Goal: Task Accomplishment & Management: Use online tool/utility

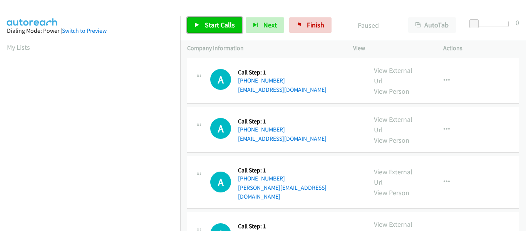
click at [202, 27] on link "Start Calls" at bounding box center [214, 24] width 55 height 15
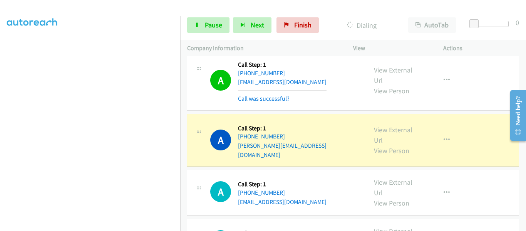
scroll to position [115, 0]
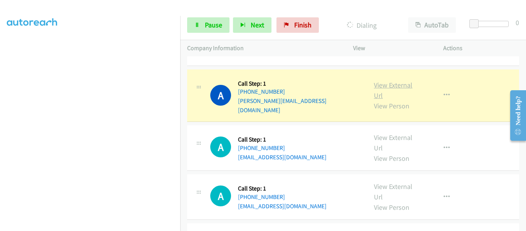
click at [391, 80] on link "View External Url" at bounding box center [393, 89] width 38 height 19
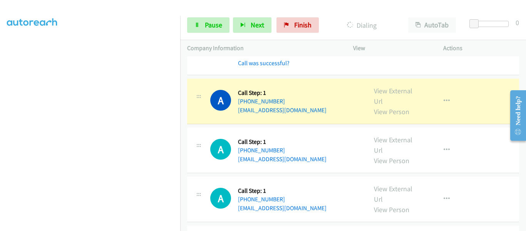
scroll to position [192, 0]
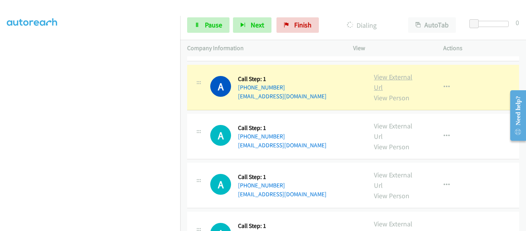
click at [391, 72] on link "View External Url" at bounding box center [393, 81] width 38 height 19
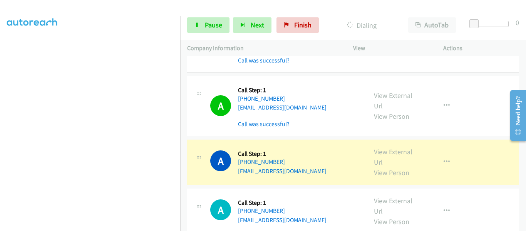
scroll to position [385, 0]
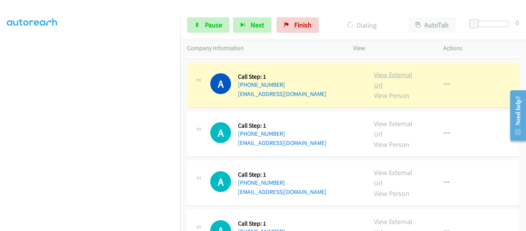
click at [386, 70] on link "View External Url" at bounding box center [393, 79] width 38 height 19
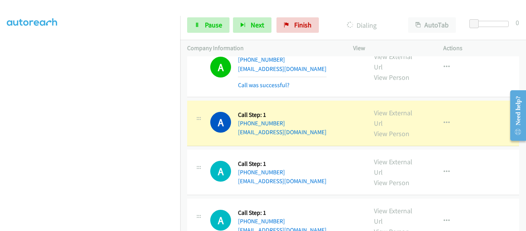
scroll to position [423, 0]
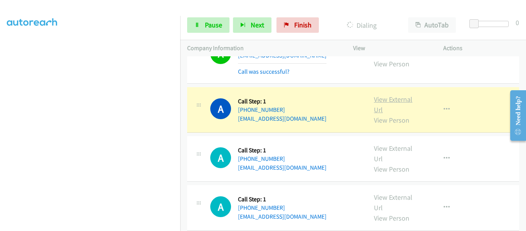
click at [385, 95] on link "View External Url" at bounding box center [393, 104] width 38 height 19
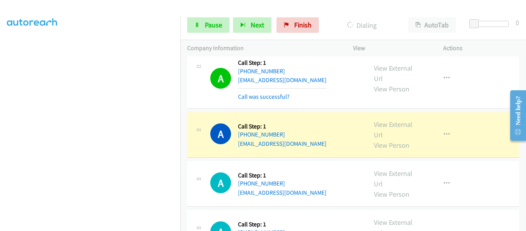
scroll to position [500, 0]
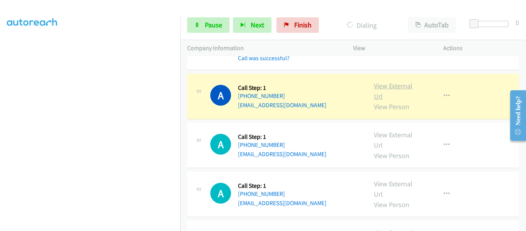
click at [384, 81] on link "View External Url" at bounding box center [393, 90] width 38 height 19
click at [445, 93] on icon "button" at bounding box center [446, 96] width 6 height 6
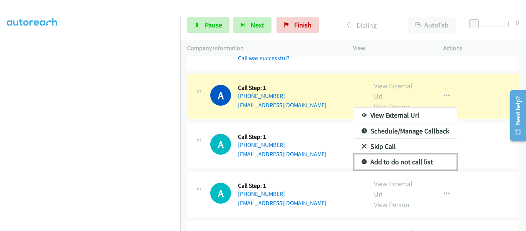
click at [413, 154] on link "Add to do not call list" at bounding box center [405, 161] width 102 height 15
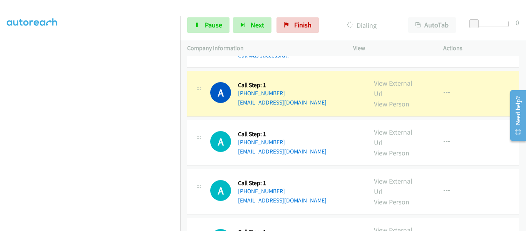
scroll to position [616, 0]
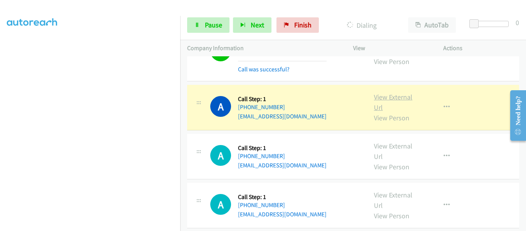
click at [387, 92] on link "View External Url" at bounding box center [393, 101] width 38 height 19
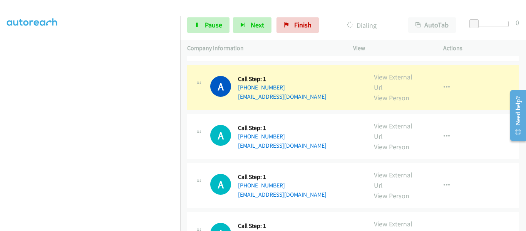
scroll to position [654, 0]
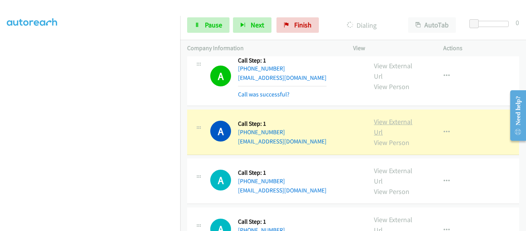
click at [389, 117] on link "View External Url" at bounding box center [393, 126] width 38 height 19
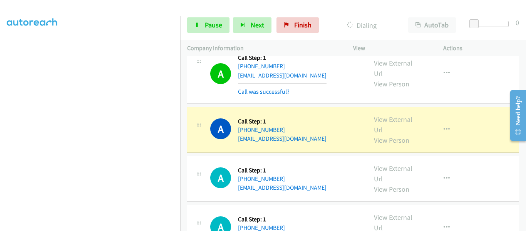
scroll to position [731, 0]
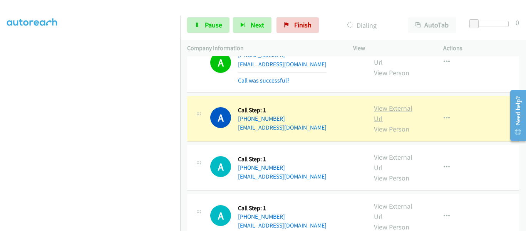
click at [383, 104] on link "View External Url" at bounding box center [393, 113] width 38 height 19
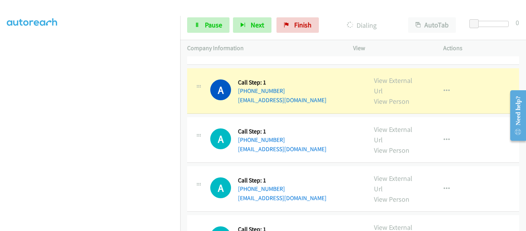
scroll to position [808, 0]
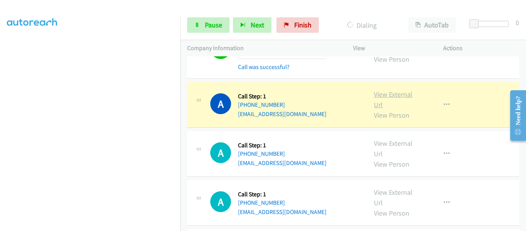
click at [391, 90] on link "View External Url" at bounding box center [393, 99] width 38 height 19
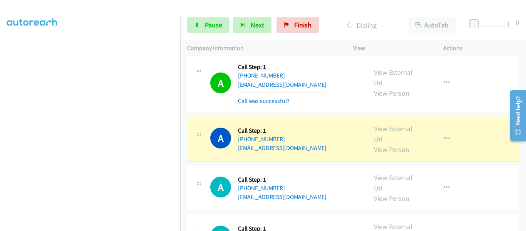
scroll to position [885, 0]
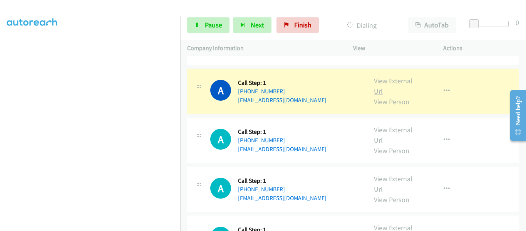
click at [393, 76] on link "View External Url" at bounding box center [393, 85] width 38 height 19
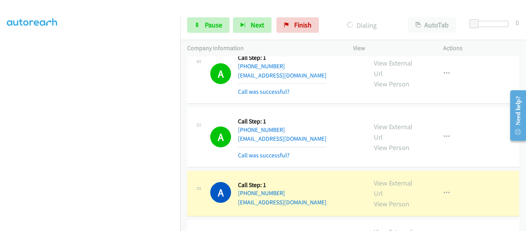
scroll to position [924, 0]
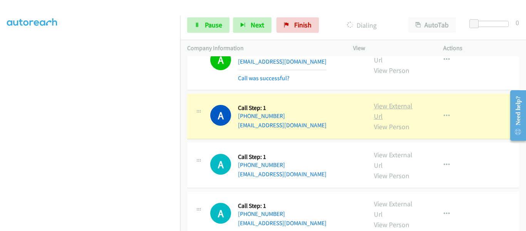
click at [392, 101] on link "View External Url" at bounding box center [393, 110] width 38 height 19
click at [204, 26] on link "Pause" at bounding box center [208, 24] width 42 height 15
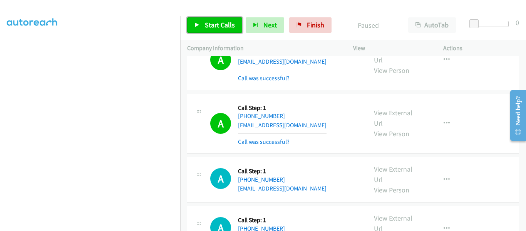
click at [195, 25] on icon at bounding box center [196, 25] width 5 height 5
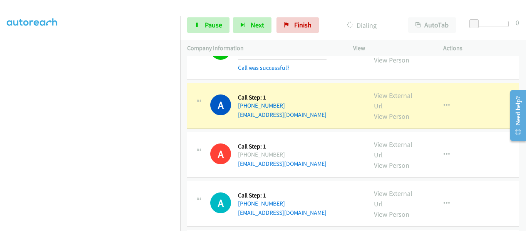
scroll to position [1116, 0]
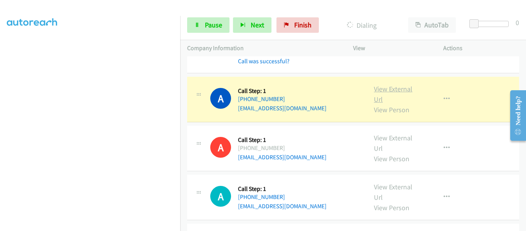
click at [390, 84] on link "View External Url" at bounding box center [393, 93] width 38 height 19
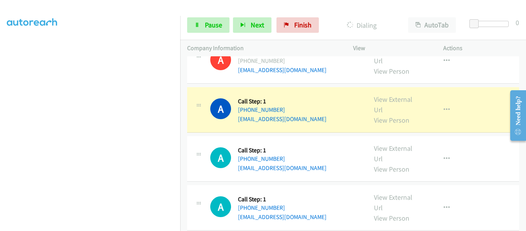
scroll to position [1232, 0]
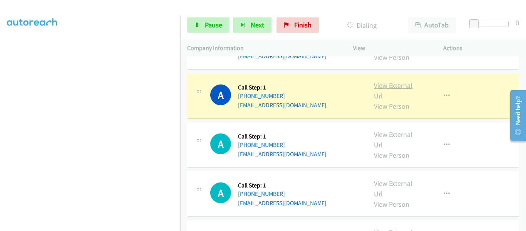
click at [388, 81] on link "View External Url" at bounding box center [393, 90] width 38 height 19
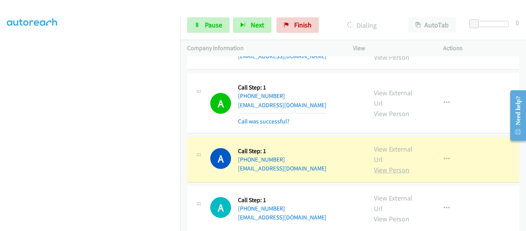
scroll to position [1270, 0]
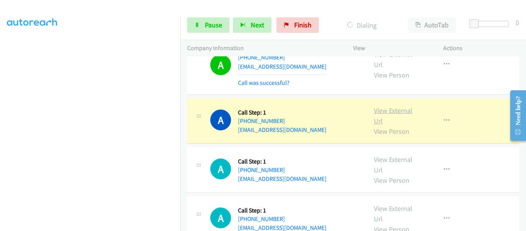
click at [402, 106] on link "View External Url" at bounding box center [393, 115] width 38 height 19
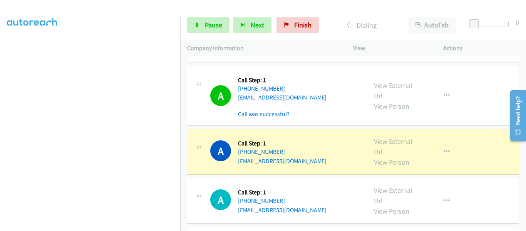
scroll to position [1347, 0]
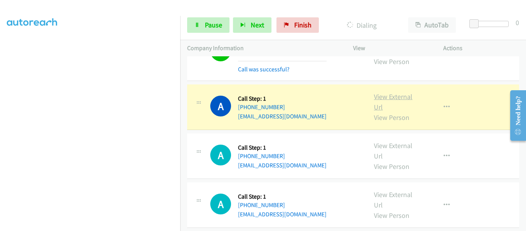
click at [383, 92] on link "View External Url" at bounding box center [393, 101] width 38 height 19
click at [443, 104] on icon "button" at bounding box center [446, 107] width 6 height 6
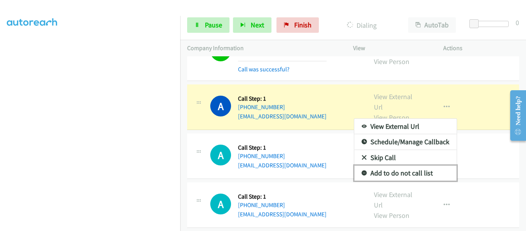
click at [417, 165] on link "Add to do not call list" at bounding box center [405, 172] width 102 height 15
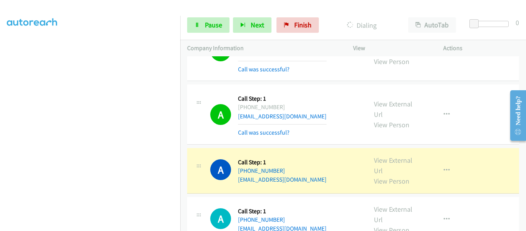
scroll to position [1386, 0]
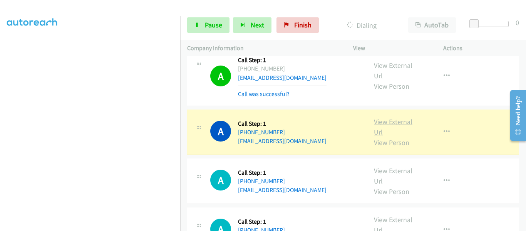
click at [393, 117] on link "View External Url" at bounding box center [393, 126] width 38 height 19
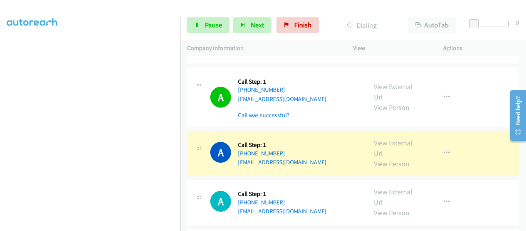
scroll to position [1540, 0]
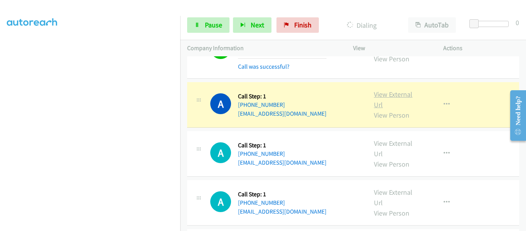
click at [396, 90] on link "View External Url" at bounding box center [393, 99] width 38 height 19
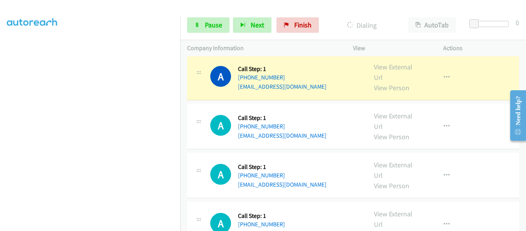
scroll to position [1655, 0]
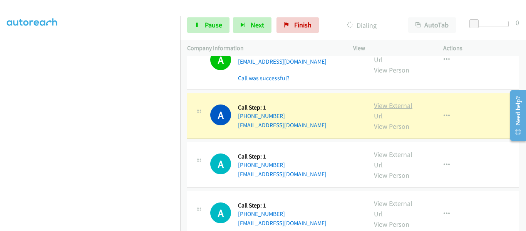
click at [381, 101] on link "View External Url" at bounding box center [393, 110] width 38 height 19
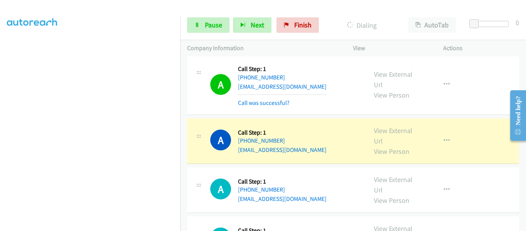
scroll to position [1732, 0]
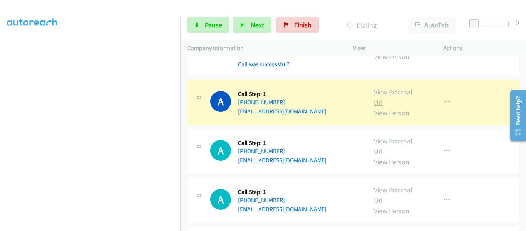
click at [391, 87] on link "View External Url" at bounding box center [393, 96] width 38 height 19
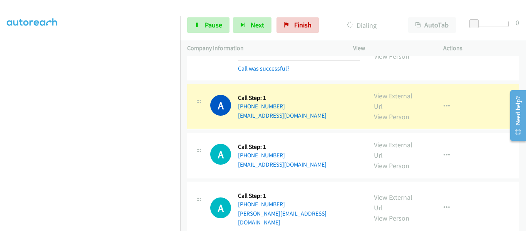
scroll to position [2040, 0]
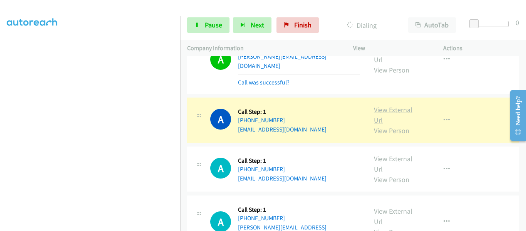
click at [390, 105] on link "View External Url" at bounding box center [393, 114] width 38 height 19
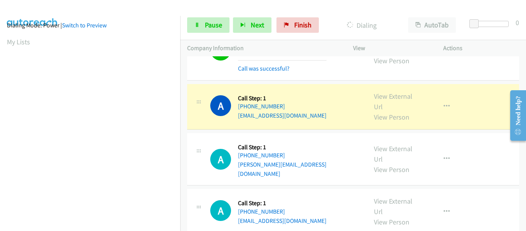
scroll to position [201, 0]
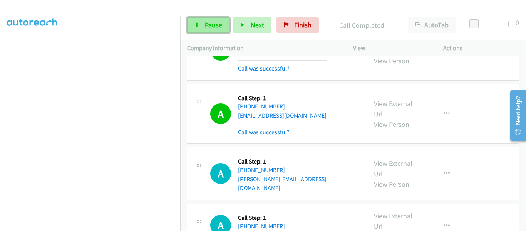
click at [200, 29] on link "Pause" at bounding box center [208, 24] width 42 height 15
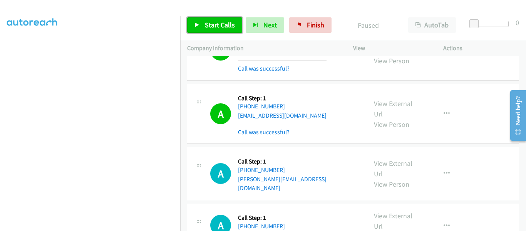
click at [196, 28] on link "Start Calls" at bounding box center [214, 24] width 55 height 15
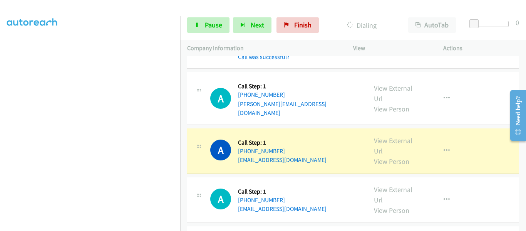
scroll to position [2194, 0]
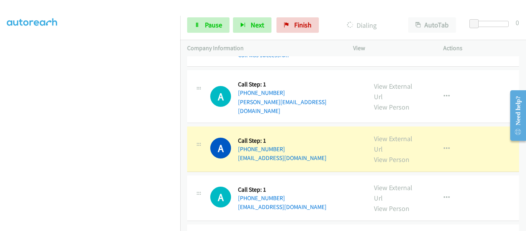
click at [393, 134] on link "View External Url" at bounding box center [393, 143] width 38 height 19
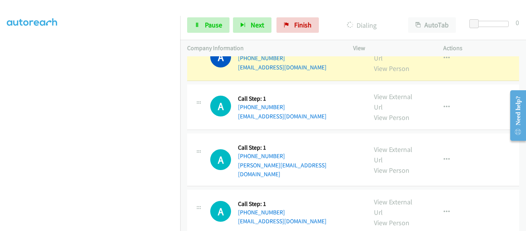
scroll to position [2310, 0]
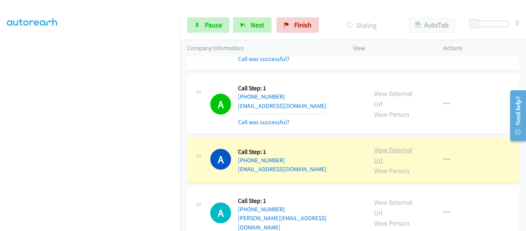
click at [398, 145] on link "View External Url" at bounding box center [393, 154] width 38 height 19
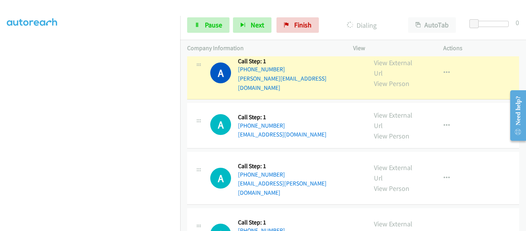
scroll to position [2425, 0]
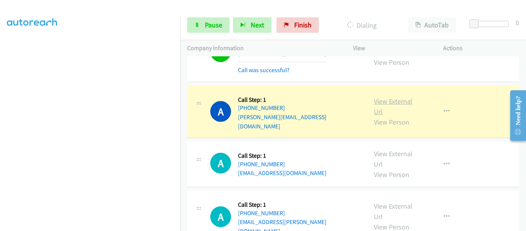
click at [383, 97] on link "View External Url" at bounding box center [393, 106] width 38 height 19
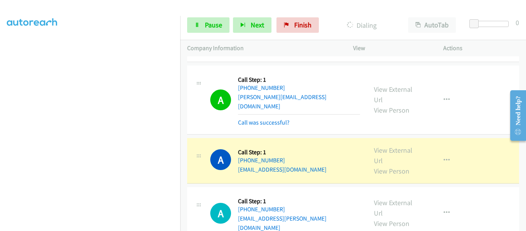
scroll to position [2463, 0]
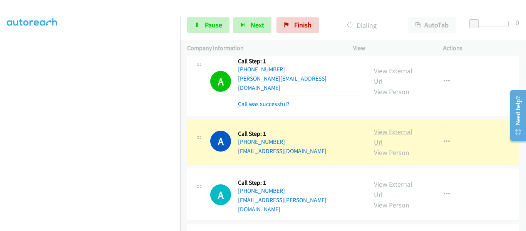
click at [392, 127] on link "View External Url" at bounding box center [393, 136] width 38 height 19
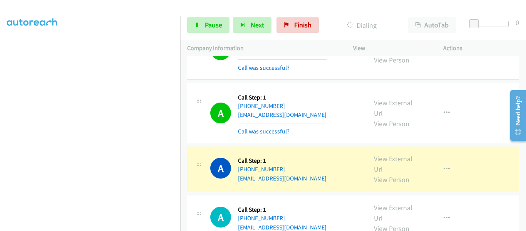
scroll to position [2848, 0]
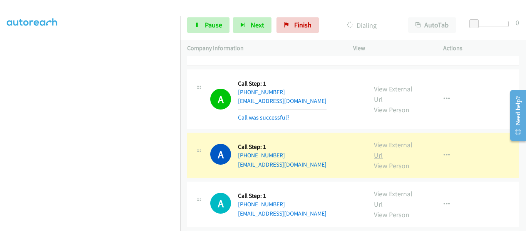
click at [385, 140] on link "View External Url" at bounding box center [393, 149] width 38 height 19
click at [201, 24] on link "Pause" at bounding box center [208, 24] width 42 height 15
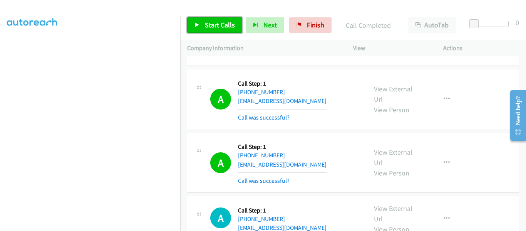
click at [202, 23] on link "Start Calls" at bounding box center [214, 24] width 55 height 15
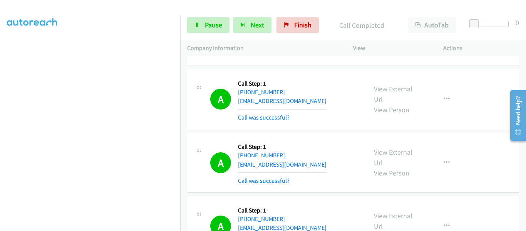
scroll to position [201, 0]
click at [206, 27] on span "Pause" at bounding box center [213, 24] width 17 height 9
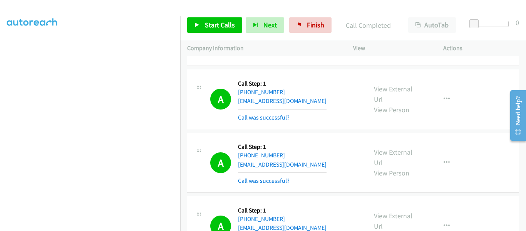
drag, startPoint x: 336, startPoint y: 143, endPoint x: 334, endPoint y: 150, distance: 7.3
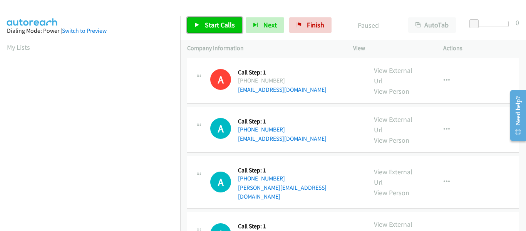
click at [192, 25] on link "Start Calls" at bounding box center [214, 24] width 55 height 15
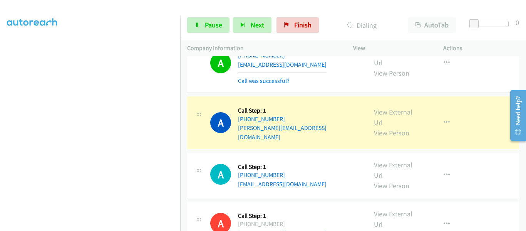
scroll to position [77, 0]
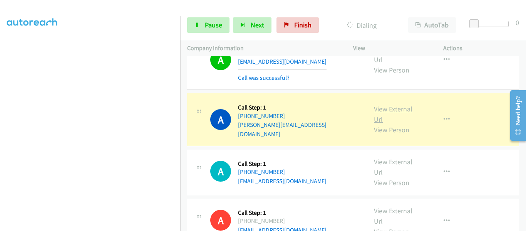
click at [391, 104] on link "View External Url" at bounding box center [393, 113] width 38 height 19
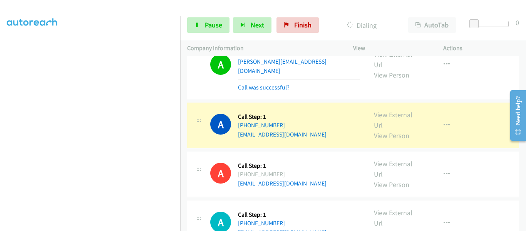
scroll to position [154, 0]
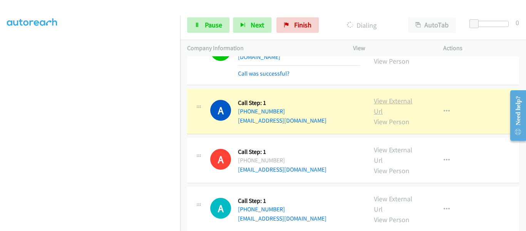
click at [393, 96] on link "View External Url" at bounding box center [393, 105] width 38 height 19
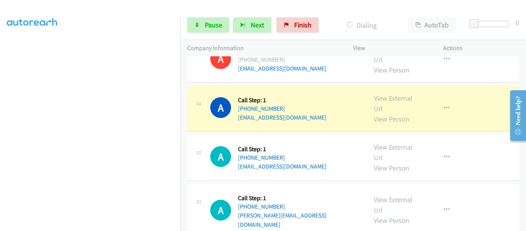
scroll to position [269, 0]
click at [388, 93] on link "View External Url" at bounding box center [393, 102] width 38 height 19
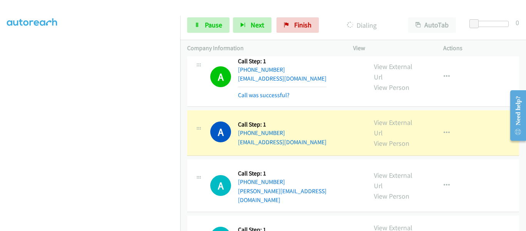
scroll to position [346, 0]
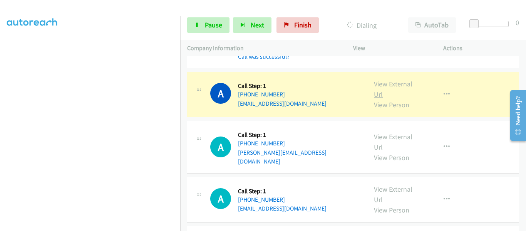
click at [390, 79] on link "View External Url" at bounding box center [393, 88] width 38 height 19
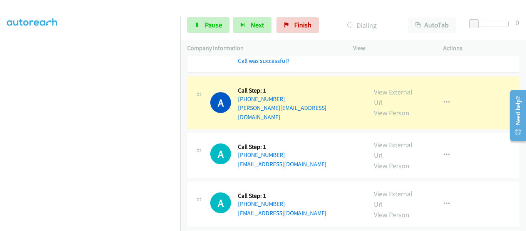
scroll to position [423, 0]
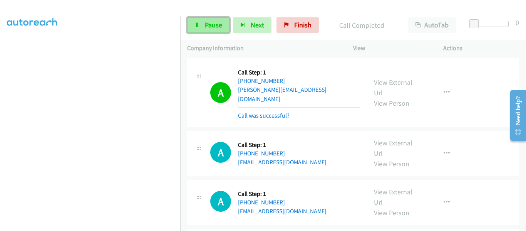
click at [201, 29] on link "Pause" at bounding box center [208, 24] width 42 height 15
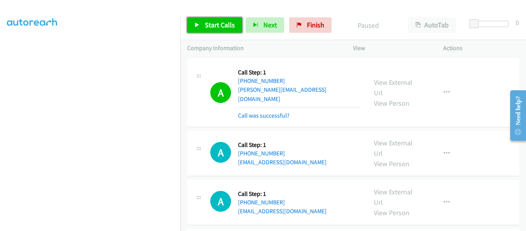
click at [201, 23] on link "Start Calls" at bounding box center [214, 24] width 55 height 15
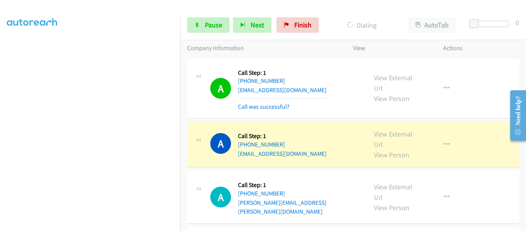
scroll to position [654, 0]
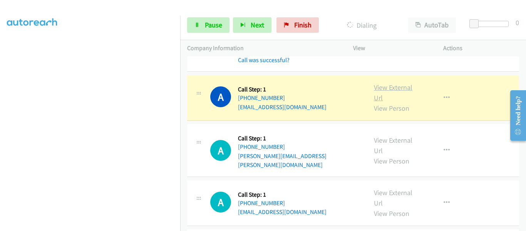
click at [391, 83] on link "View External Url" at bounding box center [393, 92] width 38 height 19
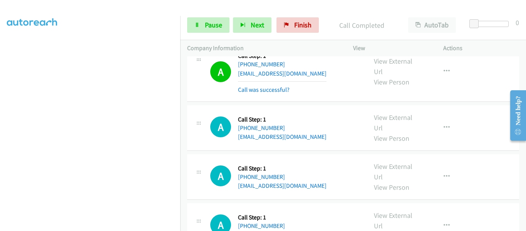
scroll to position [1078, 0]
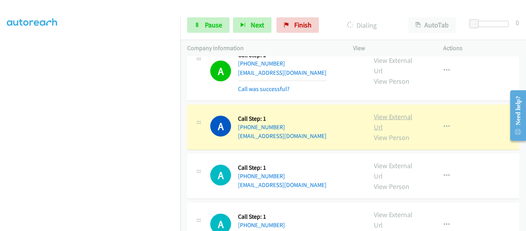
click at [390, 112] on link "View External Url" at bounding box center [393, 121] width 38 height 19
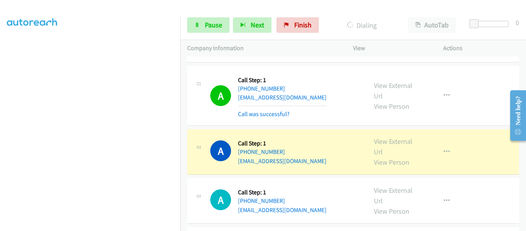
scroll to position [1155, 0]
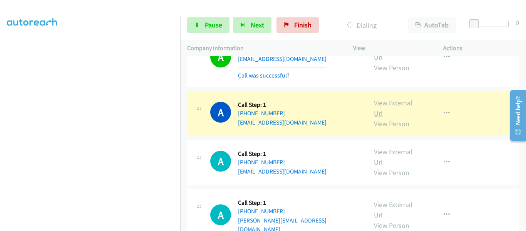
click at [380, 98] on link "View External Url" at bounding box center [393, 107] width 38 height 19
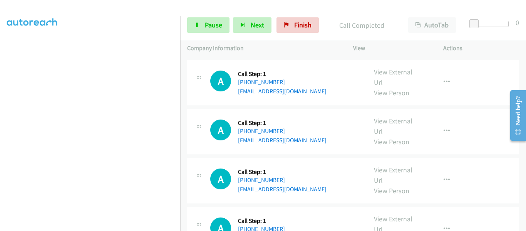
scroll to position [1366, 0]
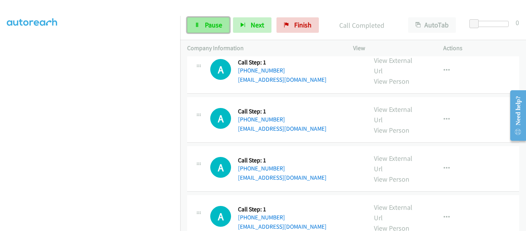
click at [198, 30] on link "Pause" at bounding box center [208, 24] width 42 height 15
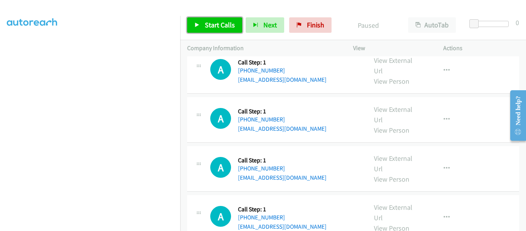
click at [198, 30] on link "Start Calls" at bounding box center [214, 24] width 55 height 15
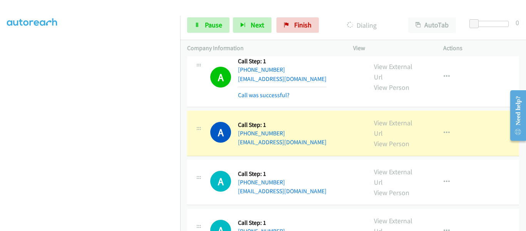
scroll to position [1496, 0]
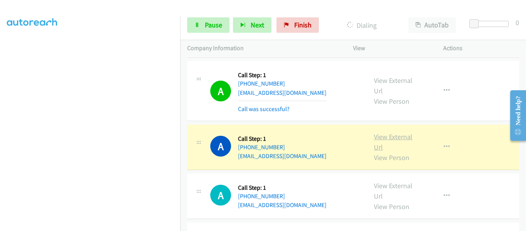
click at [393, 132] on link "View External Url" at bounding box center [393, 141] width 38 height 19
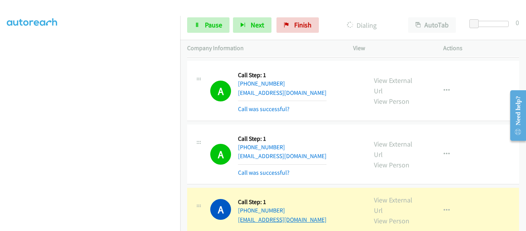
click at [273, 216] on link "[EMAIL_ADDRESS][DOMAIN_NAME]" at bounding box center [282, 219] width 89 height 7
click at [358, 42] on div "View" at bounding box center [391, 48] width 90 height 16
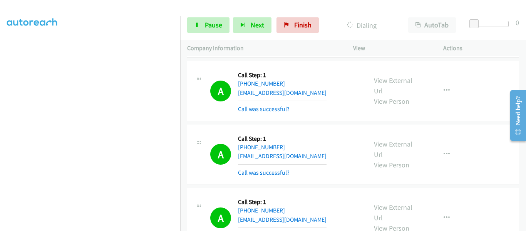
scroll to position [201, 0]
click at [207, 25] on span "Pause" at bounding box center [213, 24] width 17 height 9
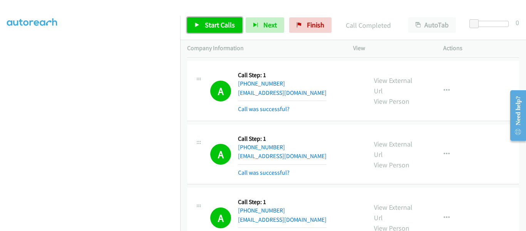
click at [193, 23] on link "Start Calls" at bounding box center [214, 24] width 55 height 15
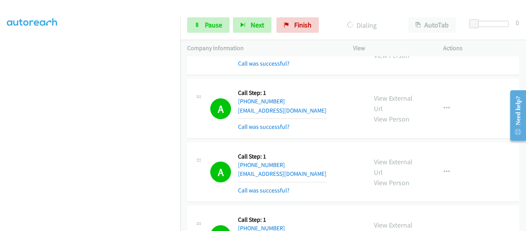
scroll to position [1418, 0]
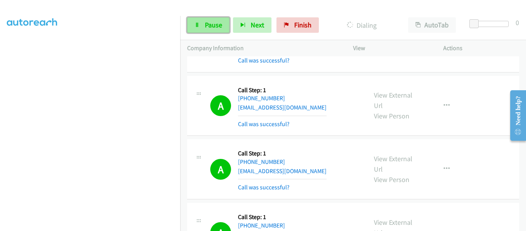
click at [199, 28] on link "Pause" at bounding box center [208, 24] width 42 height 15
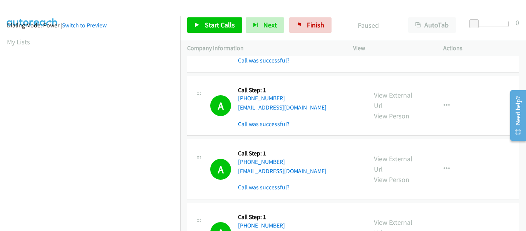
scroll to position [201, 0]
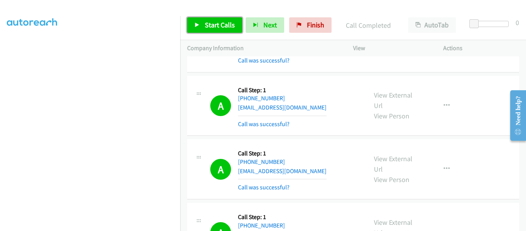
click at [195, 24] on icon at bounding box center [196, 25] width 5 height 5
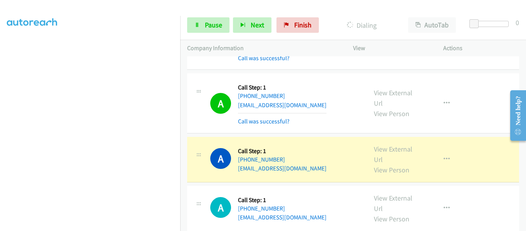
scroll to position [2034, 0]
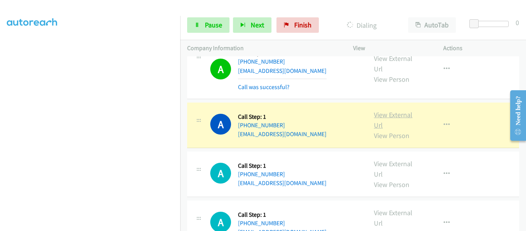
click at [388, 110] on link "View External Url" at bounding box center [393, 119] width 38 height 19
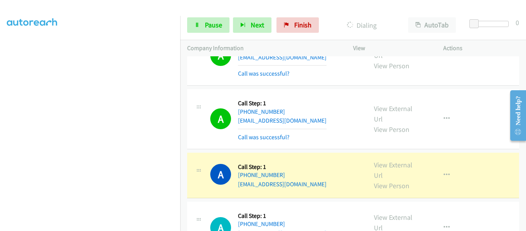
scroll to position [2187, 0]
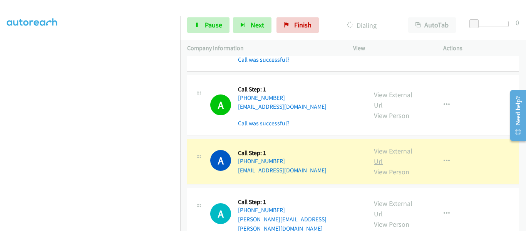
click at [391, 146] on link "View External Url" at bounding box center [393, 155] width 38 height 19
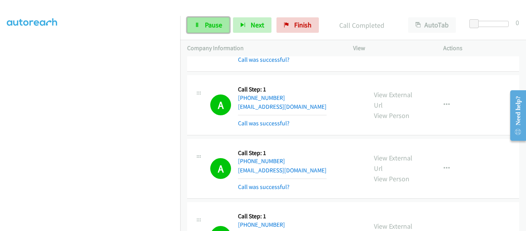
click at [210, 22] on span "Pause" at bounding box center [213, 24] width 17 height 9
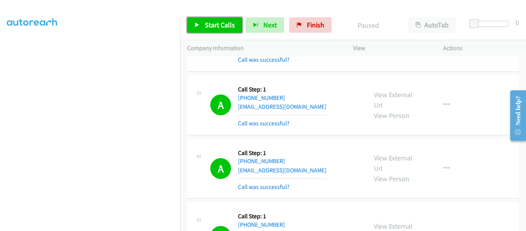
click at [201, 26] on link "Start Calls" at bounding box center [214, 24] width 55 height 15
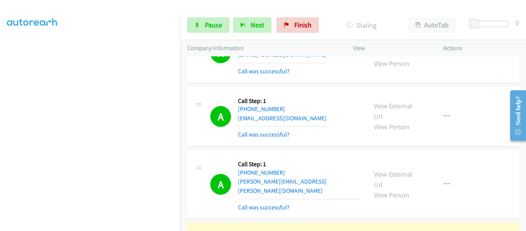
scroll to position [2649, 0]
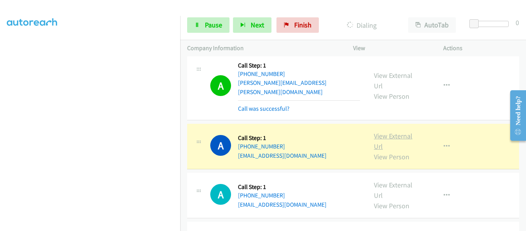
click at [391, 131] on link "View External Url" at bounding box center [393, 140] width 38 height 19
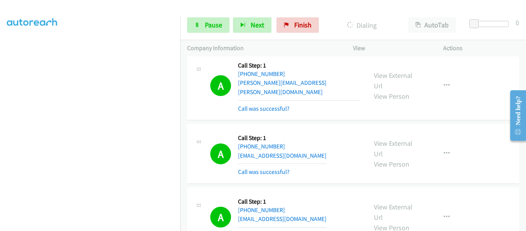
scroll to position [5, 0]
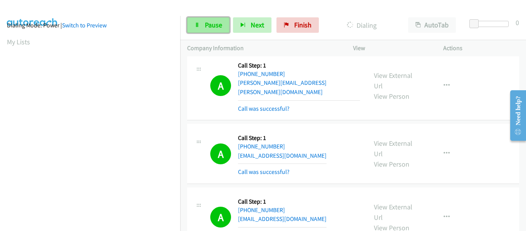
click at [198, 23] on icon at bounding box center [196, 25] width 5 height 5
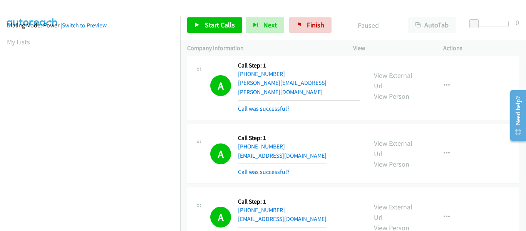
scroll to position [201, 0]
